Goal: Task Accomplishment & Management: Manage account settings

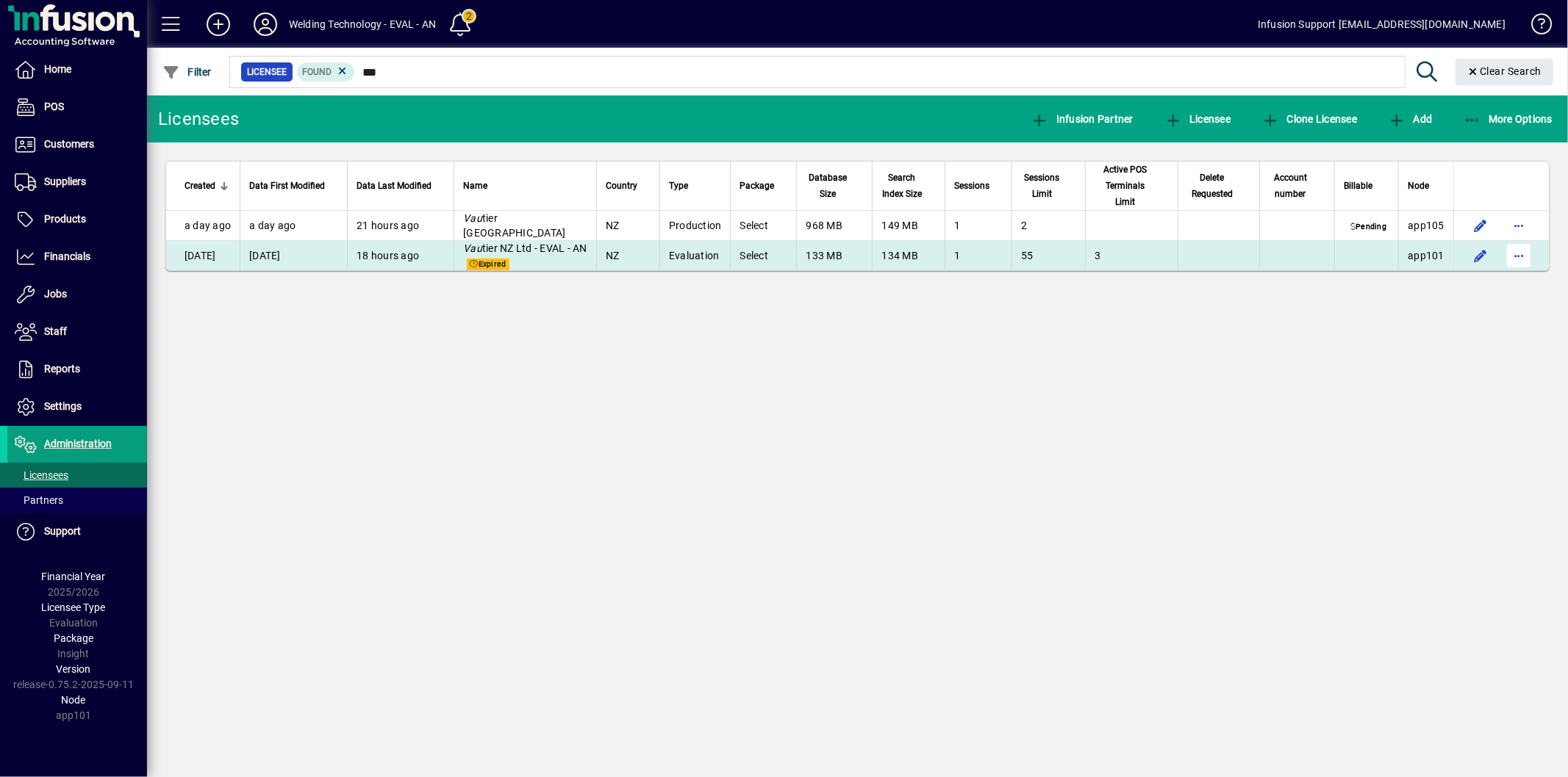
click at [1519, 244] on span "button" at bounding box center [1518, 255] width 35 height 35
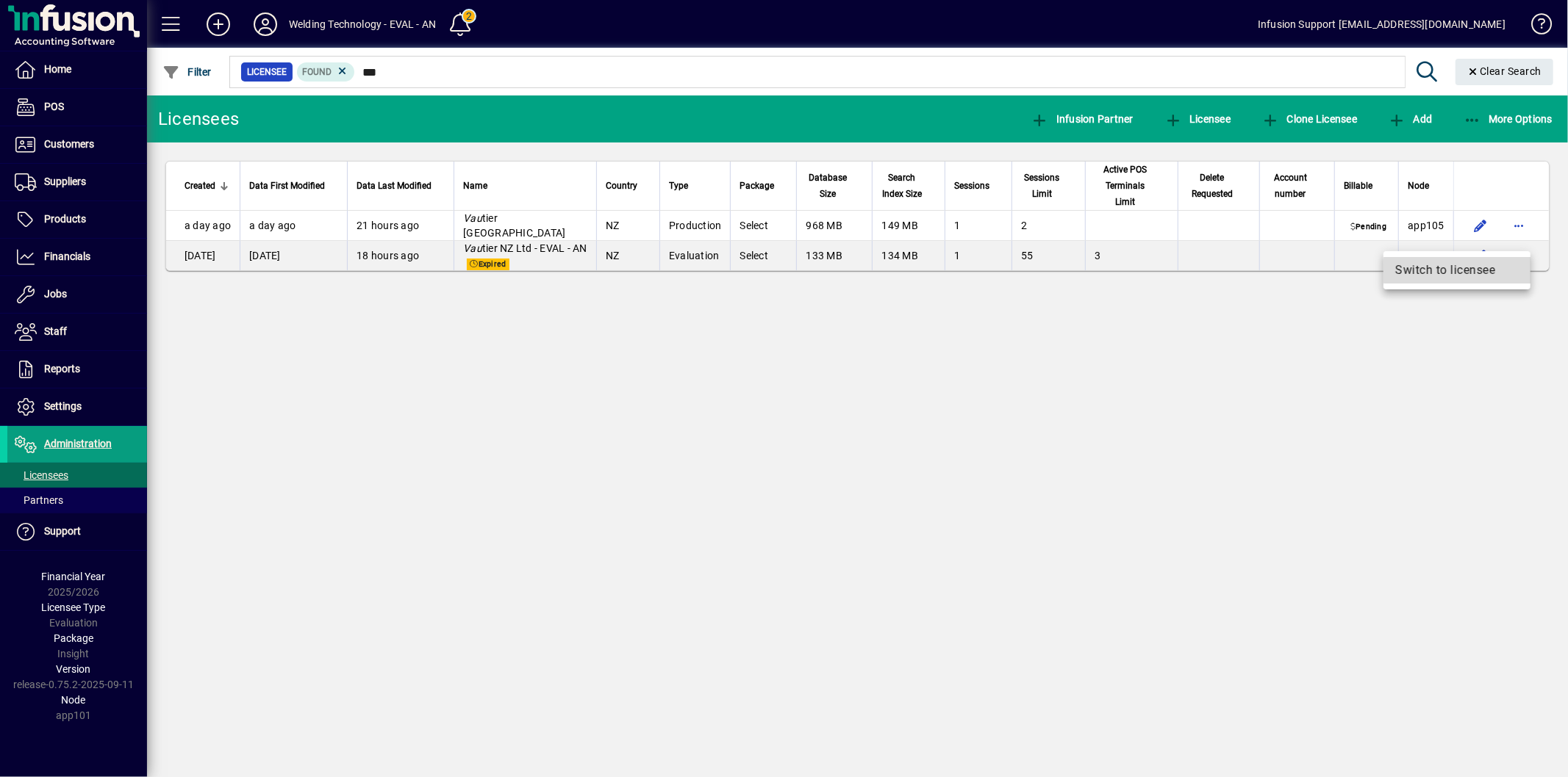
click at [1486, 271] on span "Switch to licensee" at bounding box center [1457, 270] width 123 height 17
